Goal: Task Accomplishment & Management: Use online tool/utility

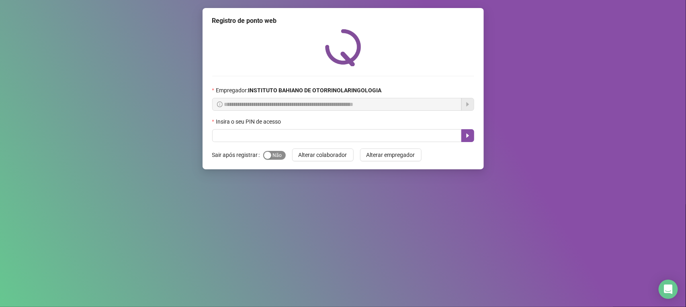
click at [274, 154] on span "Sim Não" at bounding box center [274, 155] width 22 height 9
click at [278, 139] on input "text" at bounding box center [336, 135] width 249 height 13
type input "****"
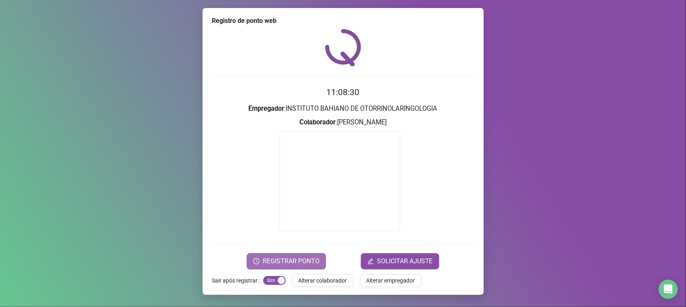
click at [301, 261] on span "REGISTRAR PONTO" at bounding box center [291, 262] width 57 height 10
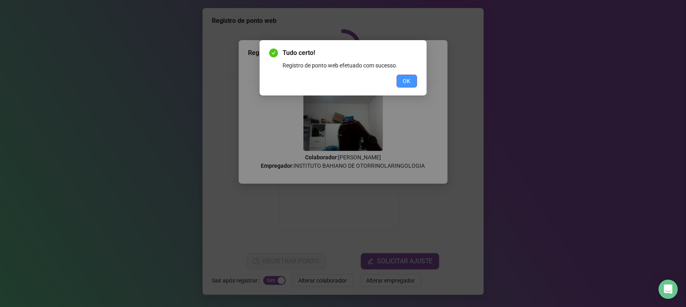
click at [408, 78] on span "OK" at bounding box center [407, 81] width 8 height 9
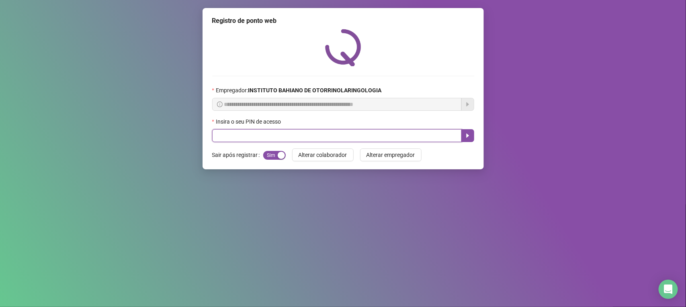
click at [268, 138] on input "text" at bounding box center [336, 135] width 249 height 13
type input "****"
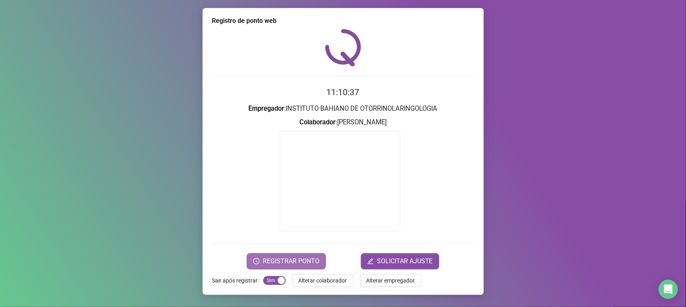
click at [289, 260] on span "REGISTRAR PONTO" at bounding box center [291, 262] width 57 height 10
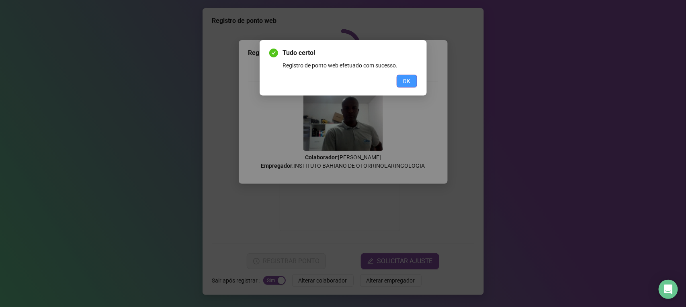
click at [407, 79] on span "OK" at bounding box center [407, 81] width 8 height 9
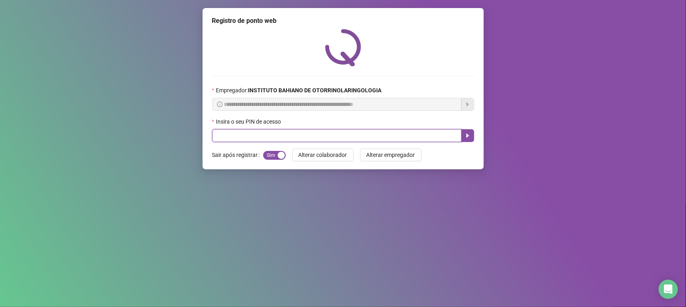
click at [396, 134] on input "text" at bounding box center [336, 135] width 249 height 13
type input "****"
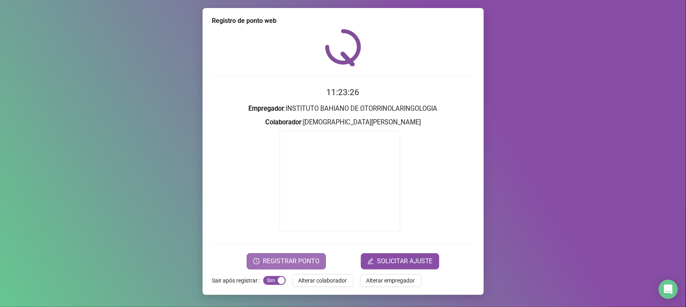
click at [306, 263] on span "REGISTRAR PONTO" at bounding box center [291, 262] width 57 height 10
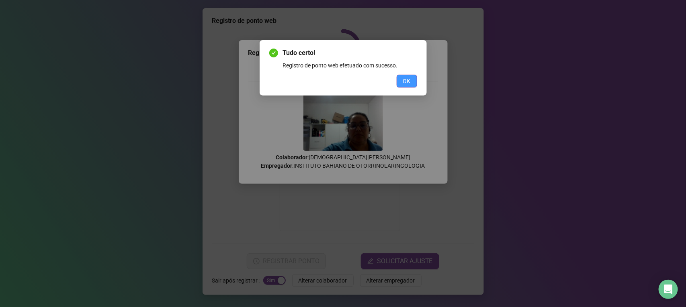
click at [403, 82] on span "OK" at bounding box center [407, 81] width 8 height 9
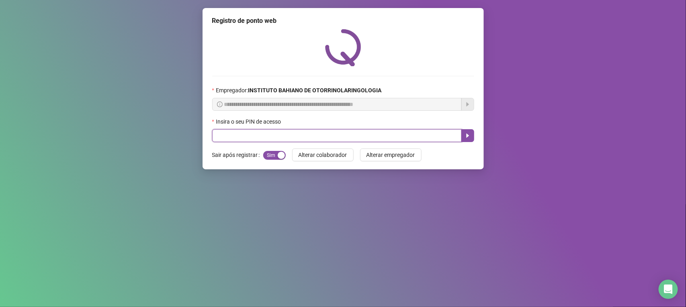
click at [367, 135] on input "text" at bounding box center [336, 135] width 249 height 13
type input "****"
click at [464, 137] on icon "caret-right" at bounding box center [467, 136] width 6 height 6
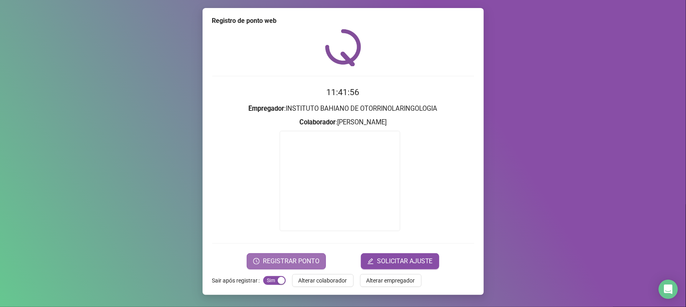
click at [300, 254] on button "REGISTRAR PONTO" at bounding box center [286, 261] width 79 height 16
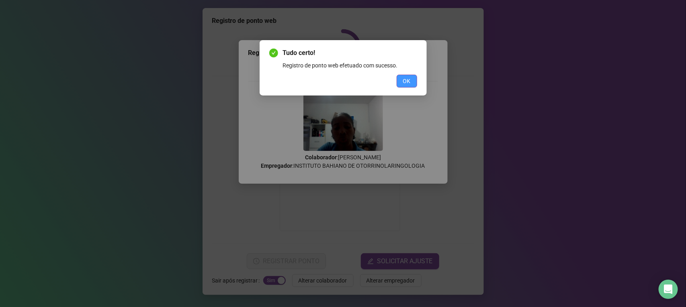
click at [406, 76] on button "OK" at bounding box center [406, 81] width 20 height 13
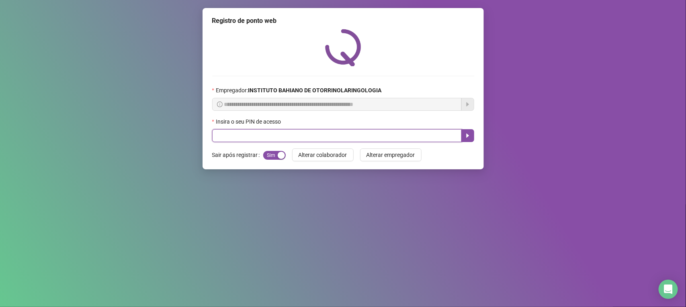
click at [249, 136] on input "text" at bounding box center [336, 135] width 249 height 13
type input "****"
click at [467, 139] on icon "caret-right" at bounding box center [467, 136] width 6 height 6
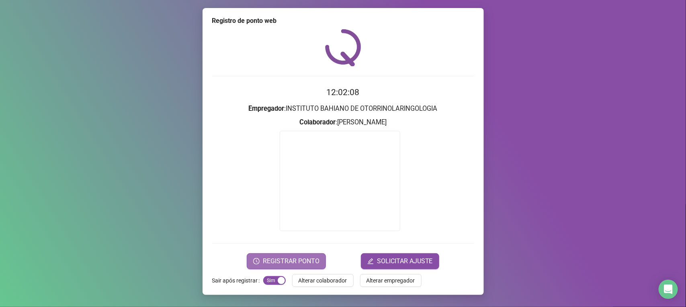
click at [272, 261] on span "REGISTRAR PONTO" at bounding box center [291, 262] width 57 height 10
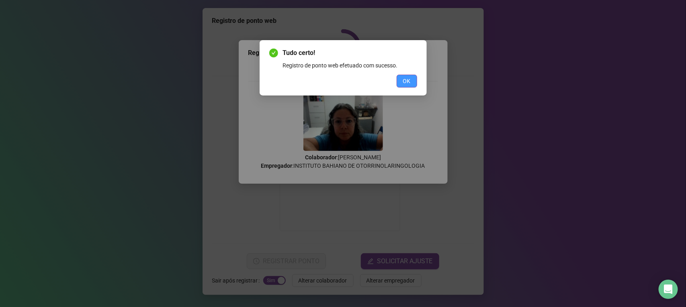
click at [401, 80] on button "OK" at bounding box center [406, 81] width 20 height 13
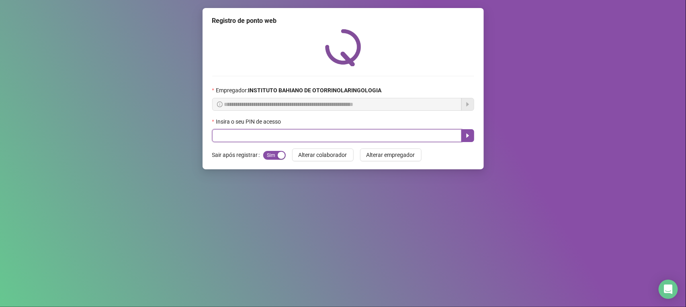
click at [280, 139] on input "text" at bounding box center [336, 135] width 249 height 13
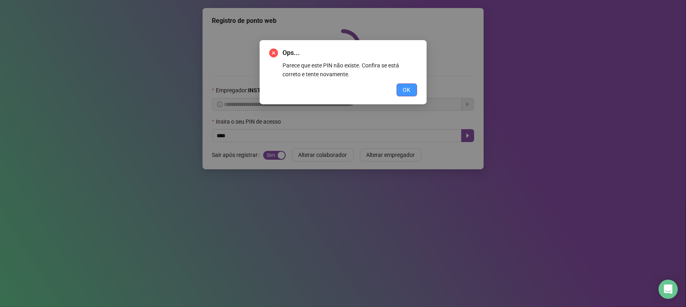
click at [410, 86] on span "OK" at bounding box center [407, 90] width 8 height 9
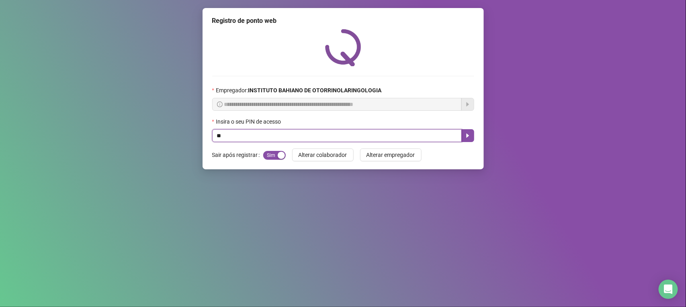
type input "*"
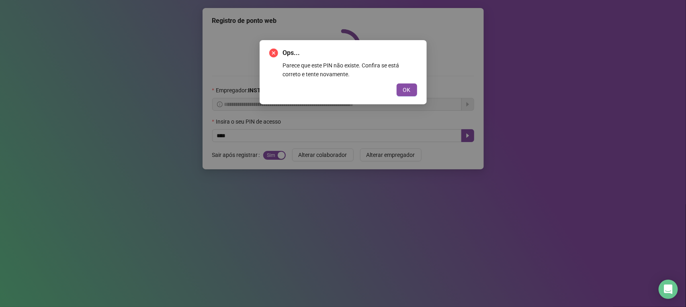
click at [410, 86] on span "OK" at bounding box center [407, 90] width 8 height 9
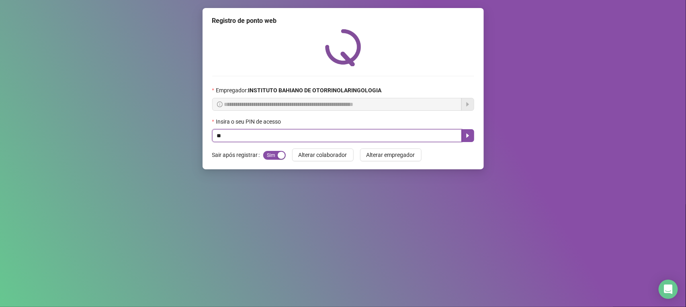
type input "*"
type input "****"
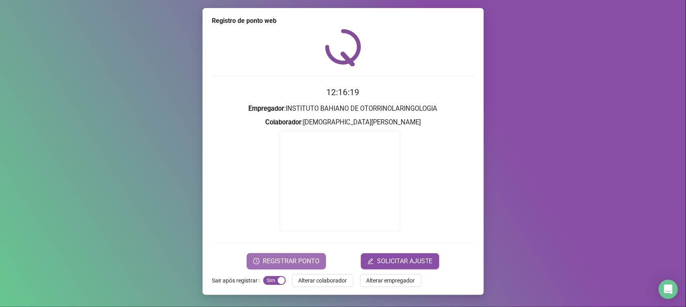
click at [296, 258] on span "REGISTRAR PONTO" at bounding box center [291, 262] width 57 height 10
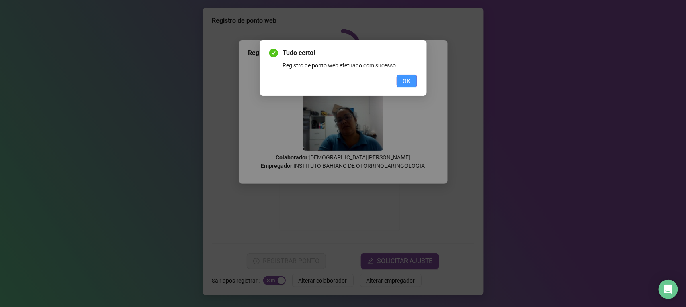
click at [400, 82] on button "OK" at bounding box center [406, 81] width 20 height 13
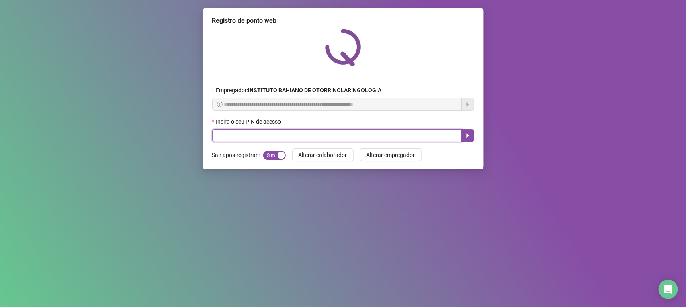
click at [214, 137] on input "text" at bounding box center [336, 135] width 249 height 13
click at [464, 132] on button "button" at bounding box center [467, 135] width 13 height 13
type input "****"
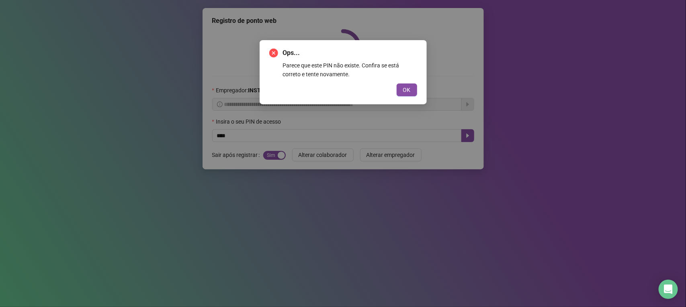
click at [410, 98] on div "Ops... Parece que este PIN não existe. Confira se está correto e tente novament…" at bounding box center [342, 72] width 167 height 64
drag, startPoint x: 404, startPoint y: 82, endPoint x: 408, endPoint y: 88, distance: 6.4
click at [408, 88] on div "Ops... Parece que este PIN não existe. Confira se está correto e tente novament…" at bounding box center [343, 72] width 148 height 48
click at [408, 88] on span "OK" at bounding box center [407, 90] width 8 height 9
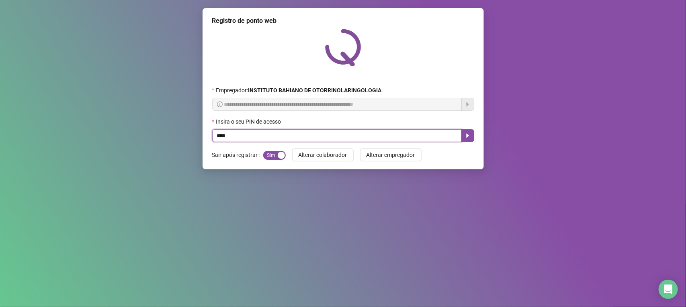
click at [358, 137] on input "****" at bounding box center [336, 135] width 249 height 13
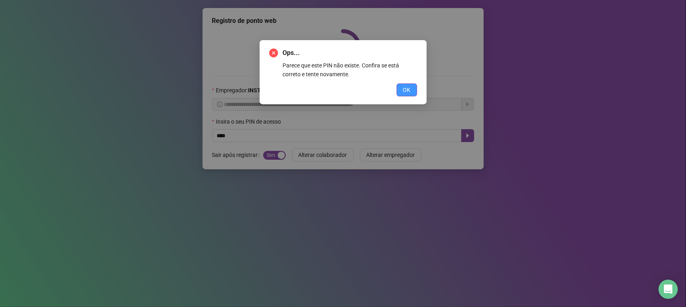
click at [402, 88] on button "OK" at bounding box center [406, 90] width 20 height 13
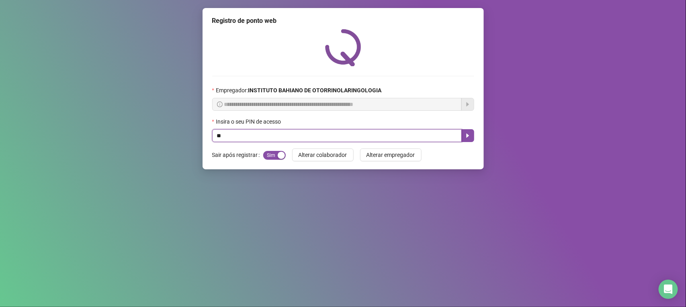
type input "*"
